Goal: Go to known website: Go to known website

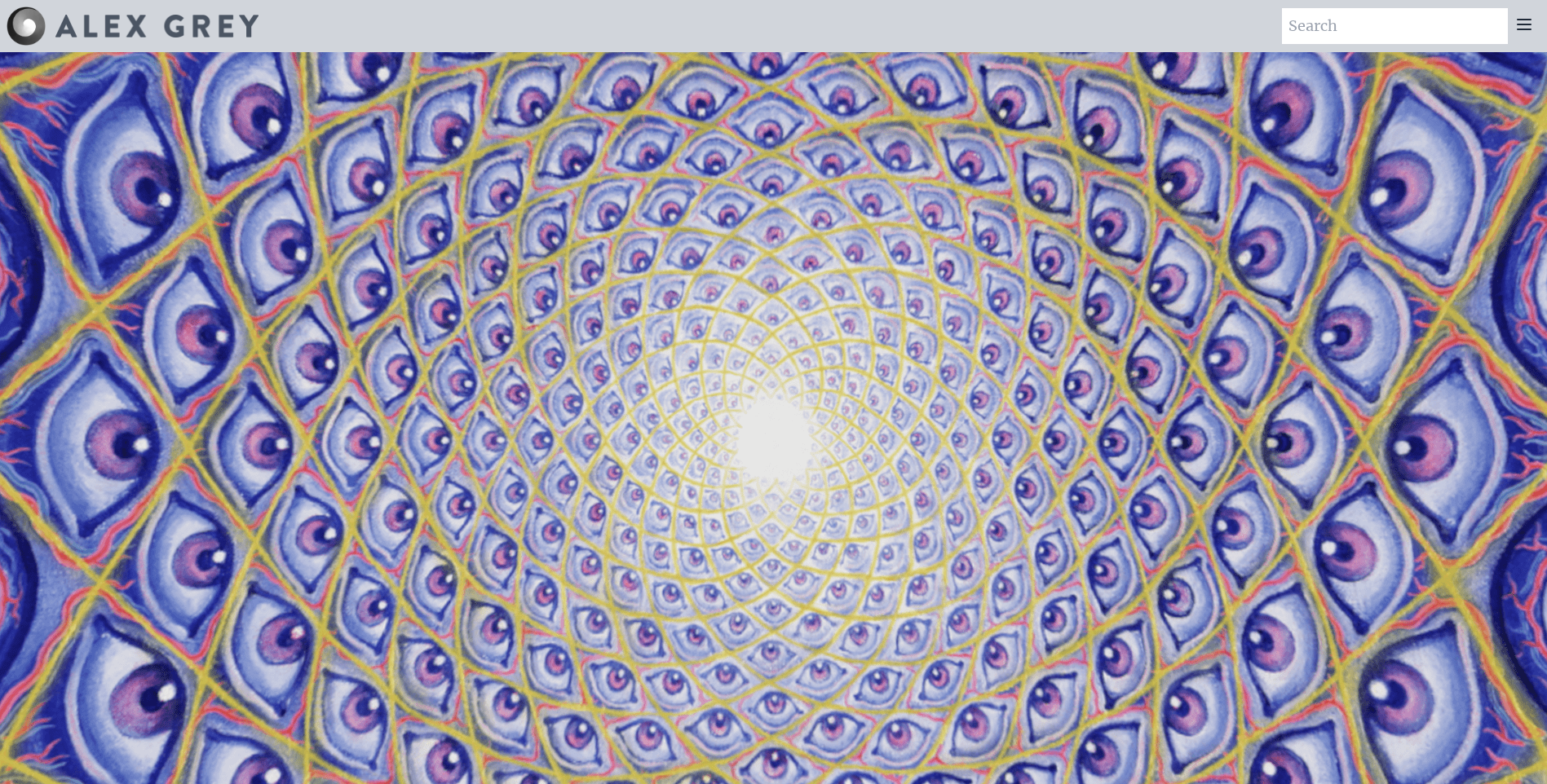
click at [51, 24] on div at bounding box center [151, 26] width 213 height 23
